Goal: Task Accomplishment & Management: Complete application form

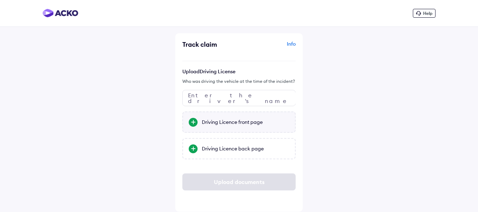
click at [214, 125] on div "Driving Licence front page" at bounding box center [245, 122] width 87 height 7
click at [0, 0] on input "Driving Licence front page" at bounding box center [0, 0] width 0 height 0
click at [228, 146] on div "Driving Licence back page" at bounding box center [245, 148] width 87 height 7
click at [0, 0] on input "Driving Licence back page" at bounding box center [0, 0] width 0 height 0
click at [220, 101] on input "text" at bounding box center [238, 98] width 113 height 16
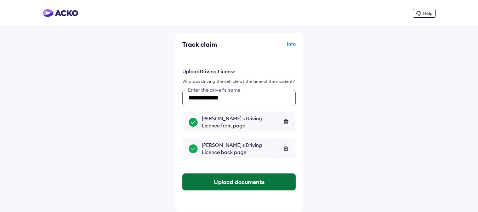
type input "**********"
click at [232, 182] on button "Upload documents" at bounding box center [238, 181] width 113 height 17
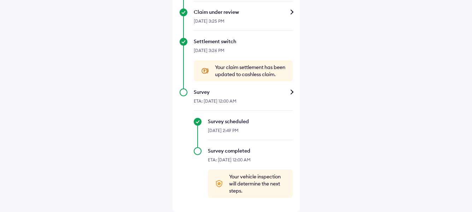
scroll to position [357, 0]
